Goal: Task Accomplishment & Management: Manage account settings

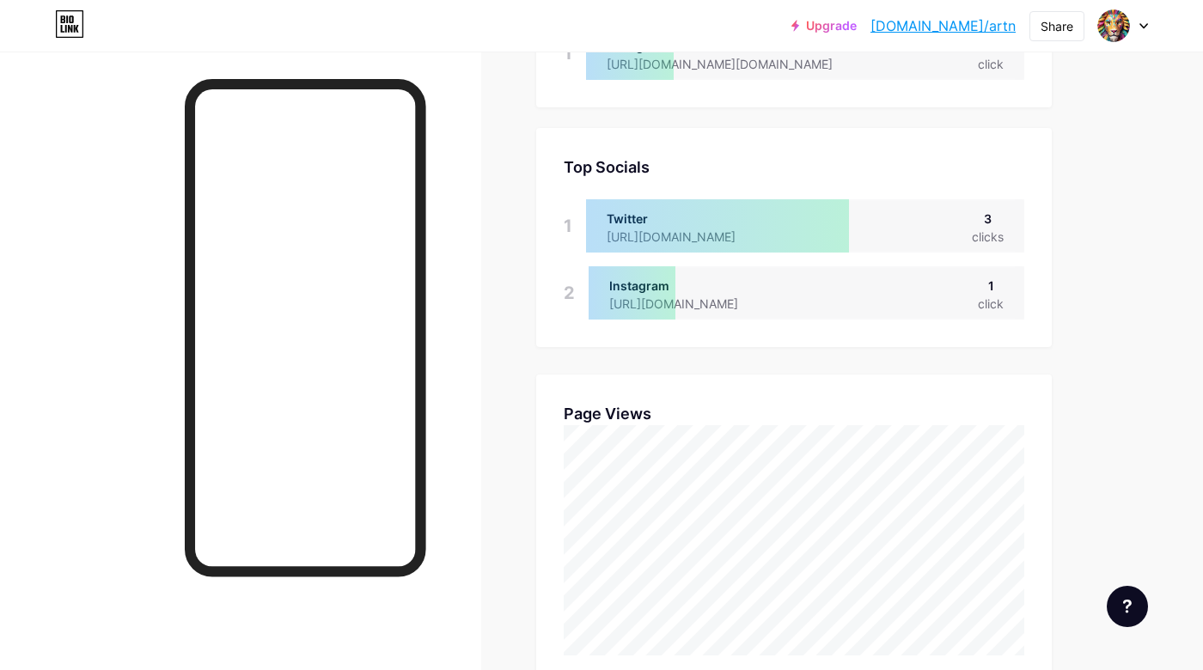
scroll to position [670, 1203]
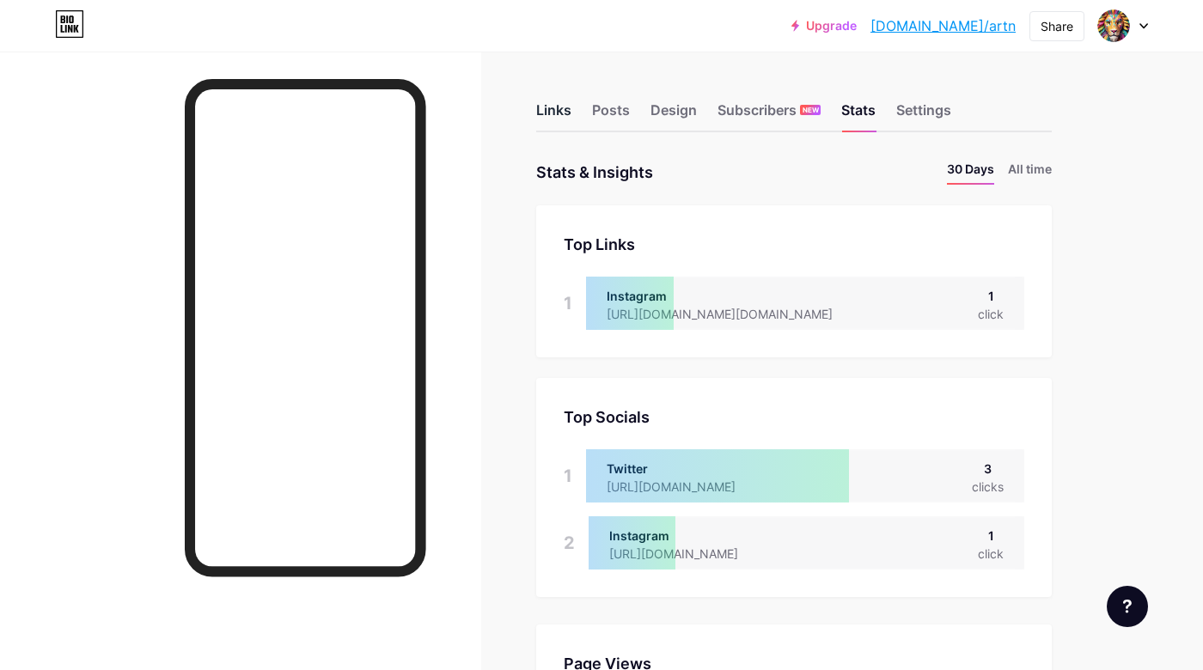
click at [556, 106] on div "Links" at bounding box center [553, 115] width 35 height 31
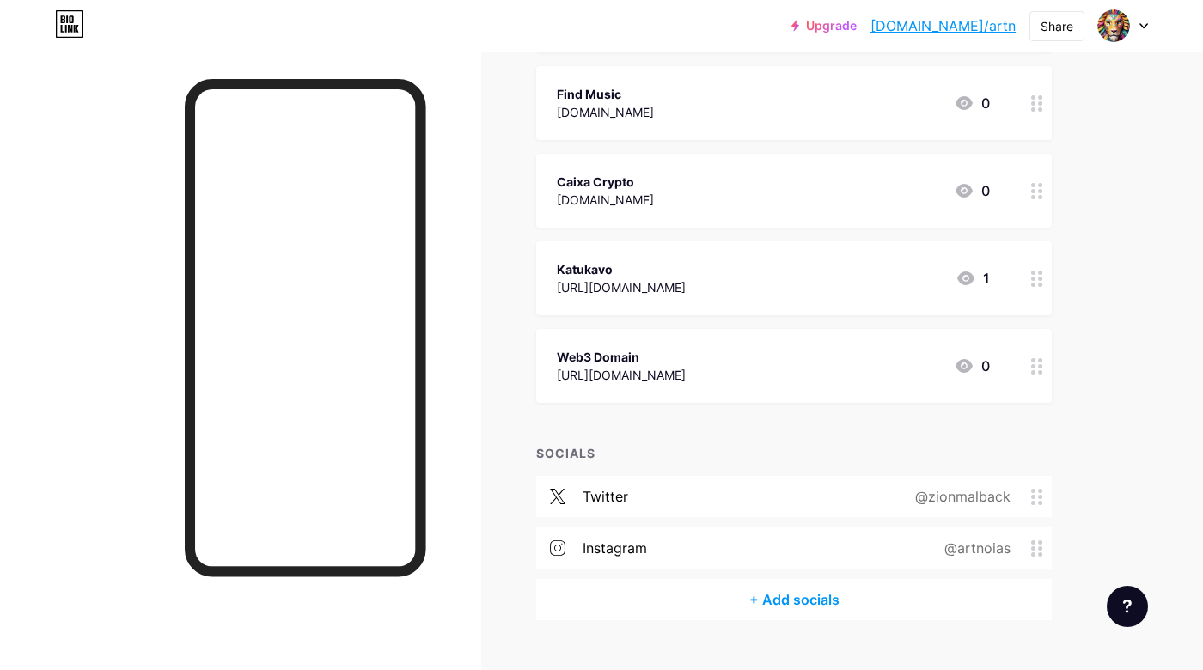
scroll to position [1131, 0]
